Goal: Transaction & Acquisition: Subscribe to service/newsletter

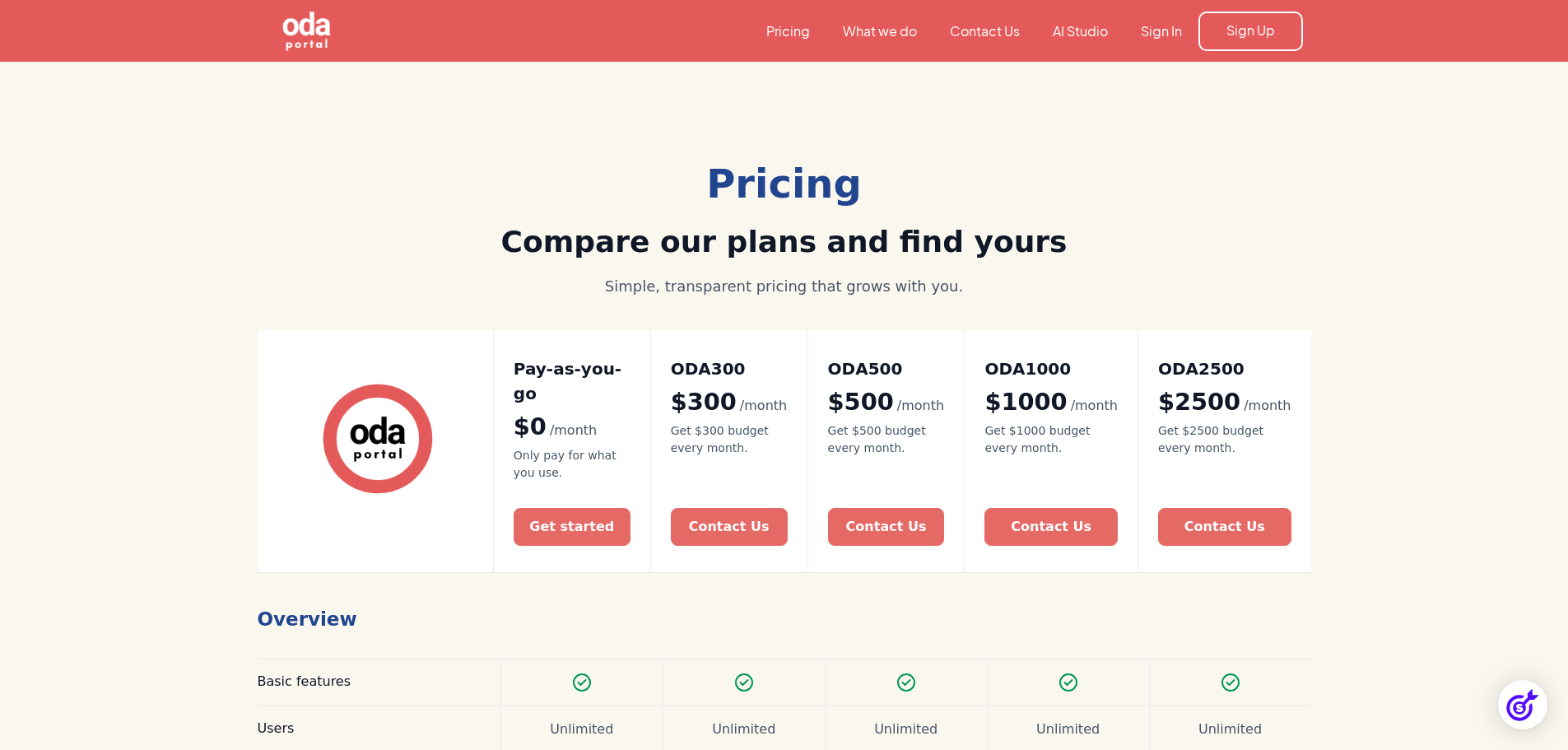
click at [788, 39] on link "Pricing" at bounding box center [788, 31] width 77 height 18
click at [790, 29] on link "Pricing" at bounding box center [788, 31] width 77 height 18
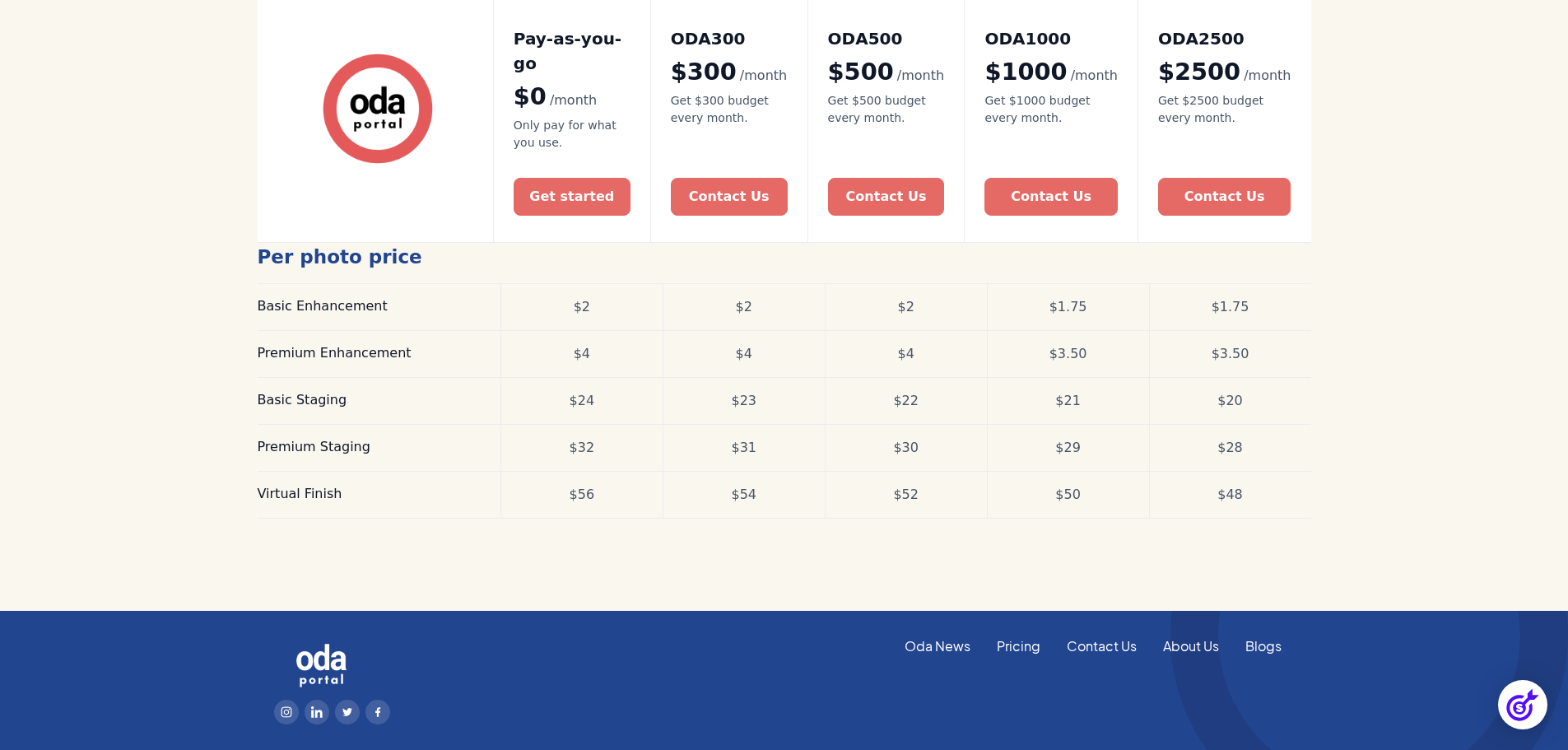
scroll to position [630, 0]
